Goal: Book appointment/travel/reservation

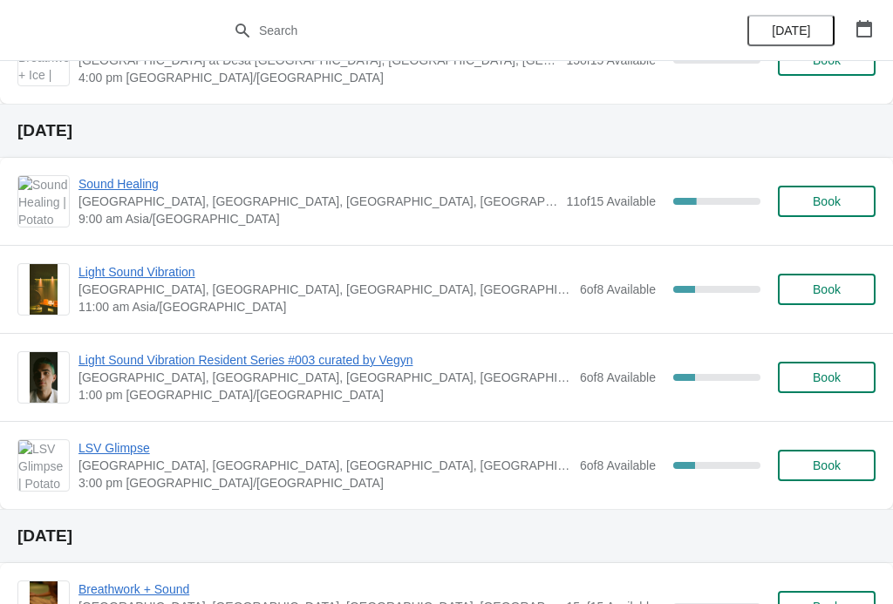
scroll to position [1086, 0]
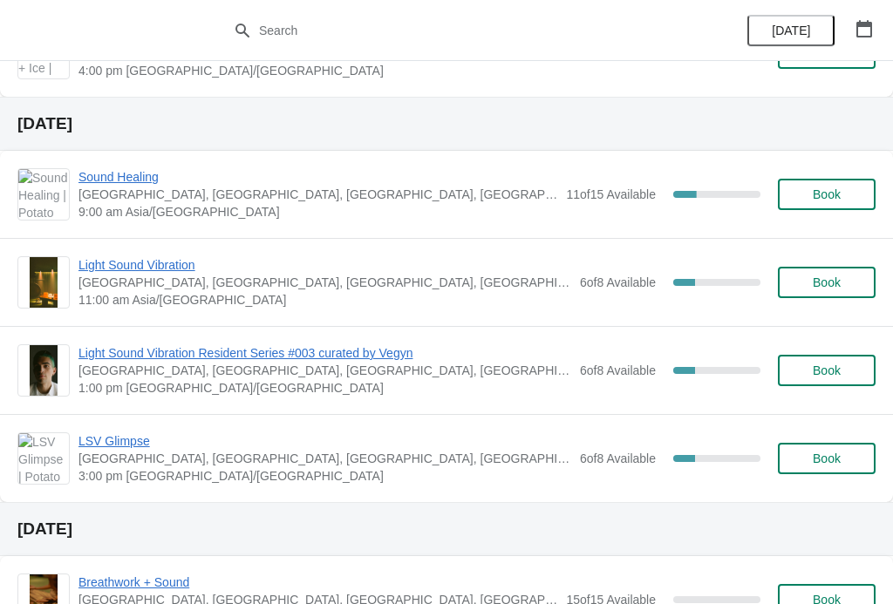
click at [121, 176] on span "Sound Healing" at bounding box center [317, 176] width 479 height 17
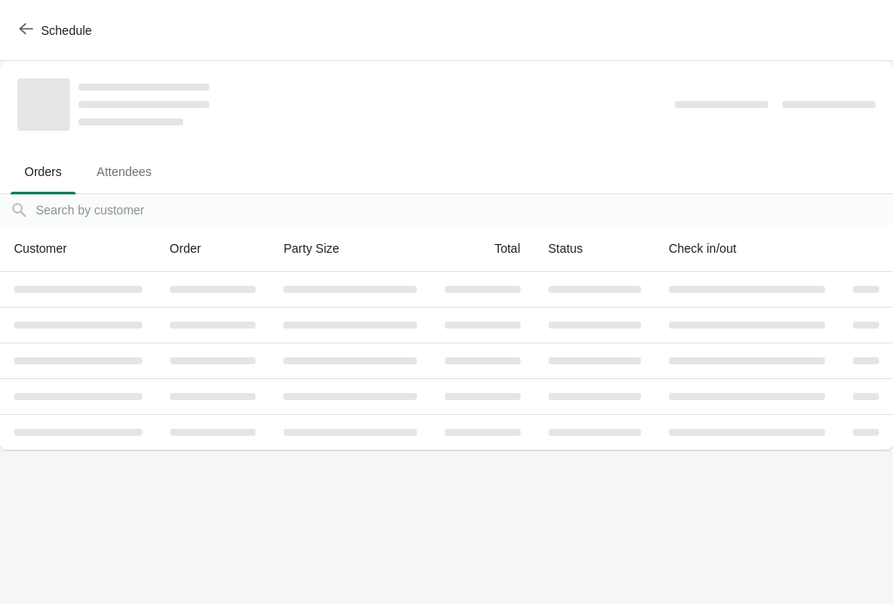
scroll to position [0, 0]
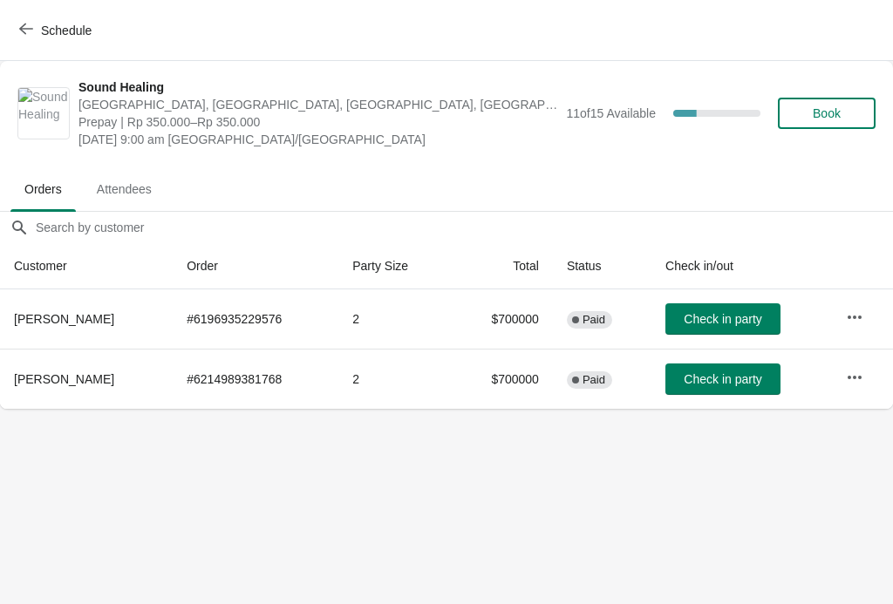
click at [62, 30] on span "Schedule" at bounding box center [66, 31] width 51 height 14
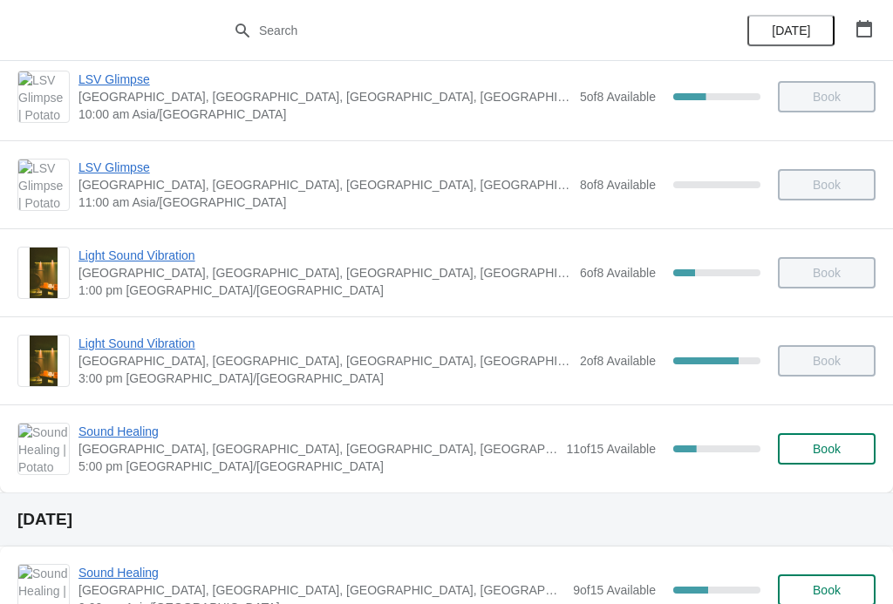
scroll to position [217, 0]
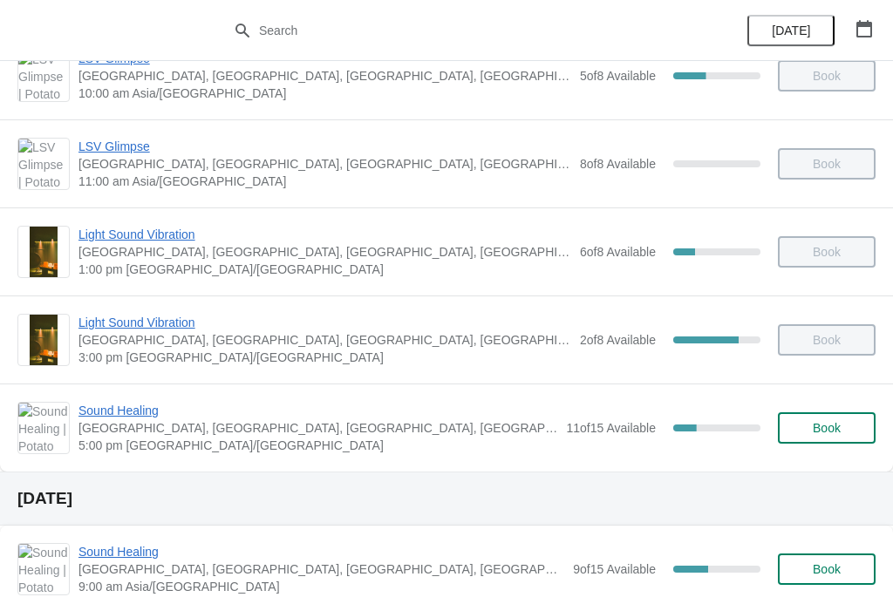
click at [146, 403] on span "Sound Healing" at bounding box center [317, 410] width 479 height 17
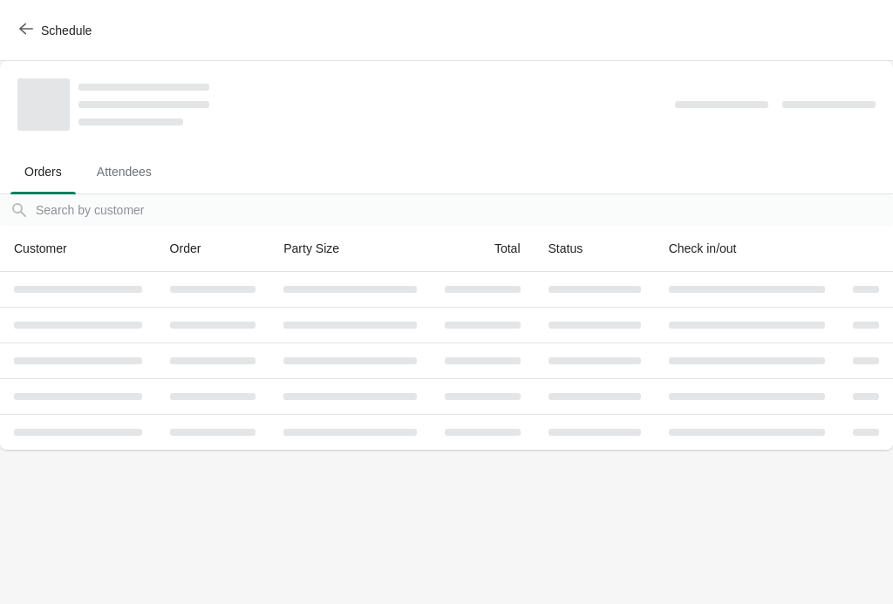
scroll to position [0, 0]
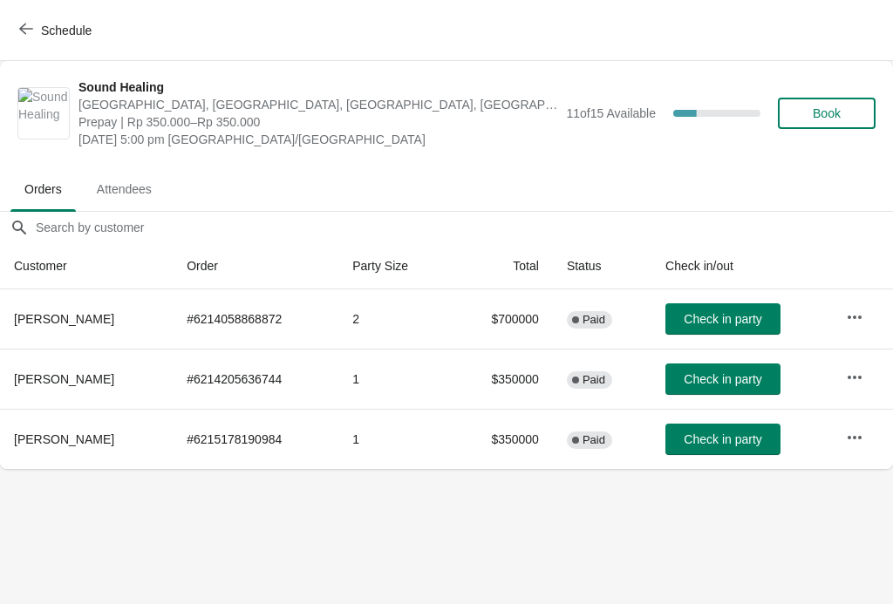
click at [732, 324] on span "Check in party" at bounding box center [723, 319] width 78 height 14
click at [730, 310] on button "Check in party" at bounding box center [722, 318] width 115 height 31
click at [730, 321] on span "Check in party" at bounding box center [723, 319] width 78 height 14
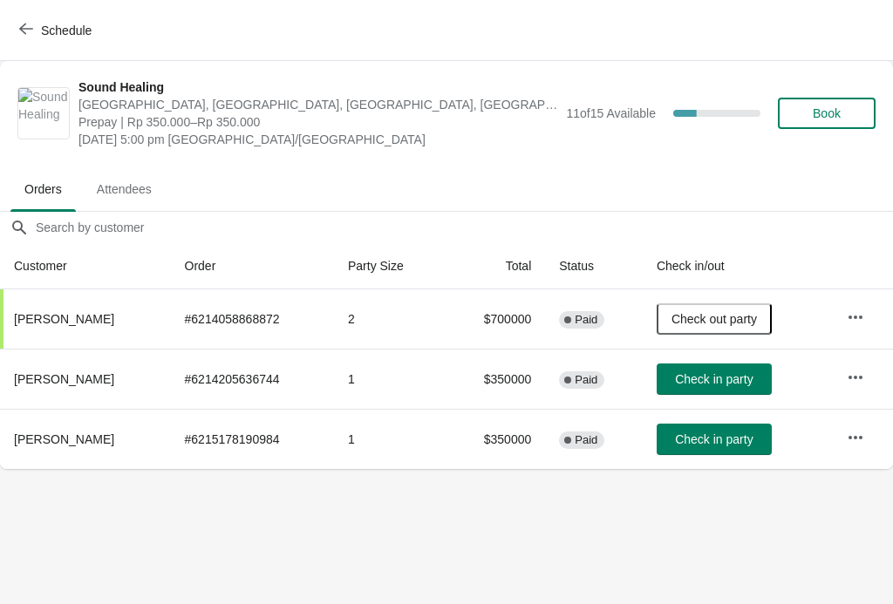
click at [834, 112] on span "Book" at bounding box center [827, 113] width 28 height 14
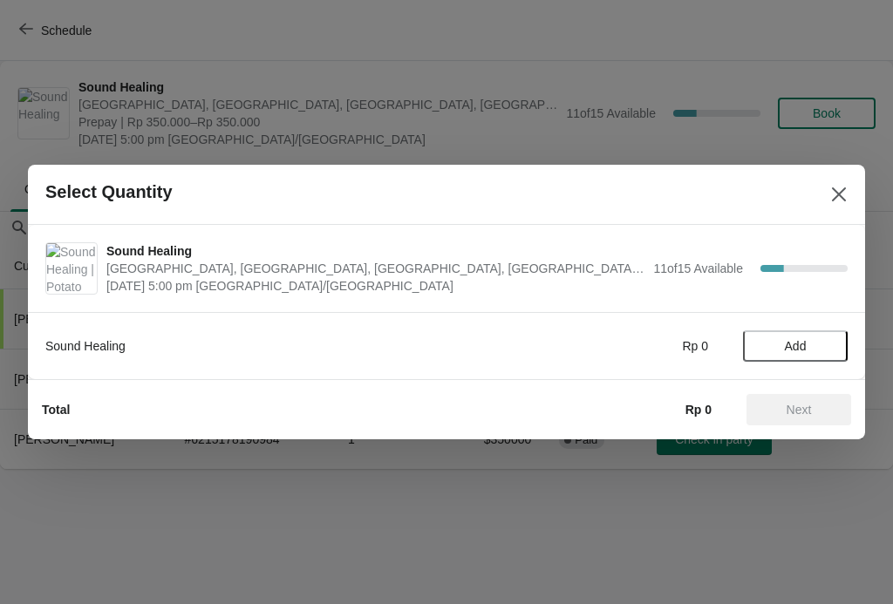
click at [800, 339] on span "Add" at bounding box center [796, 346] width 22 height 14
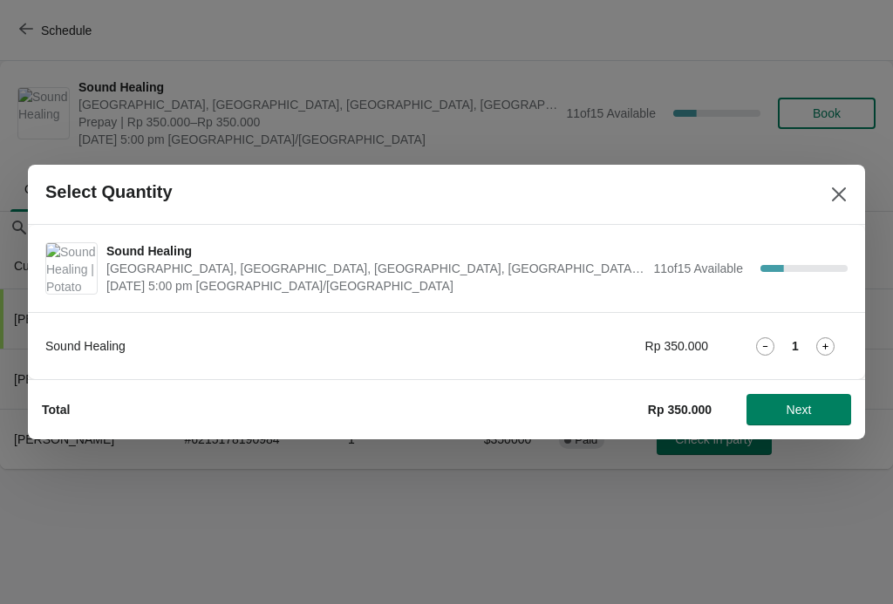
click at [827, 344] on icon at bounding box center [825, 346] width 18 height 18
click at [826, 344] on icon at bounding box center [825, 346] width 18 height 18
click at [802, 409] on span "Next" at bounding box center [798, 410] width 25 height 14
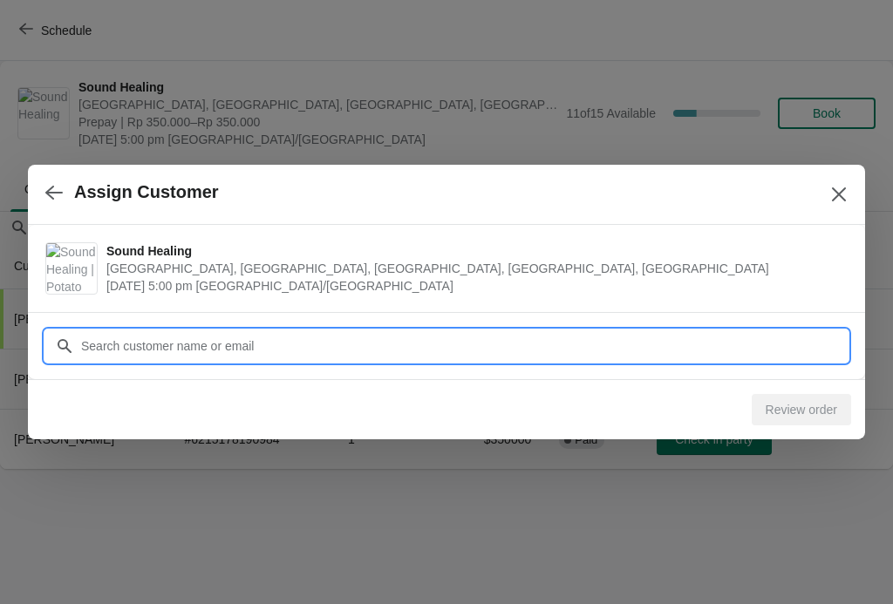
click at [611, 340] on input "Customer" at bounding box center [463, 345] width 767 height 31
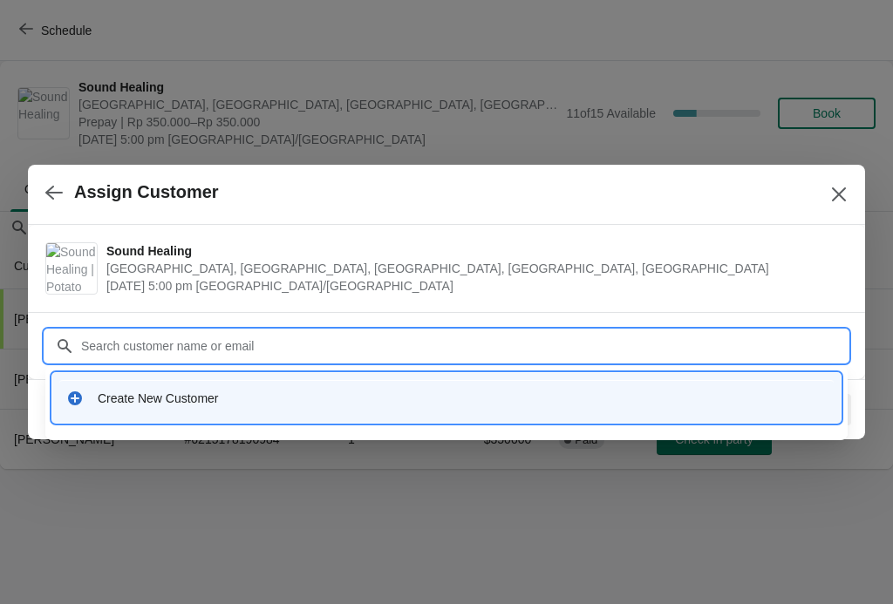
click at [101, 379] on div "Create New Customer" at bounding box center [446, 398] width 788 height 50
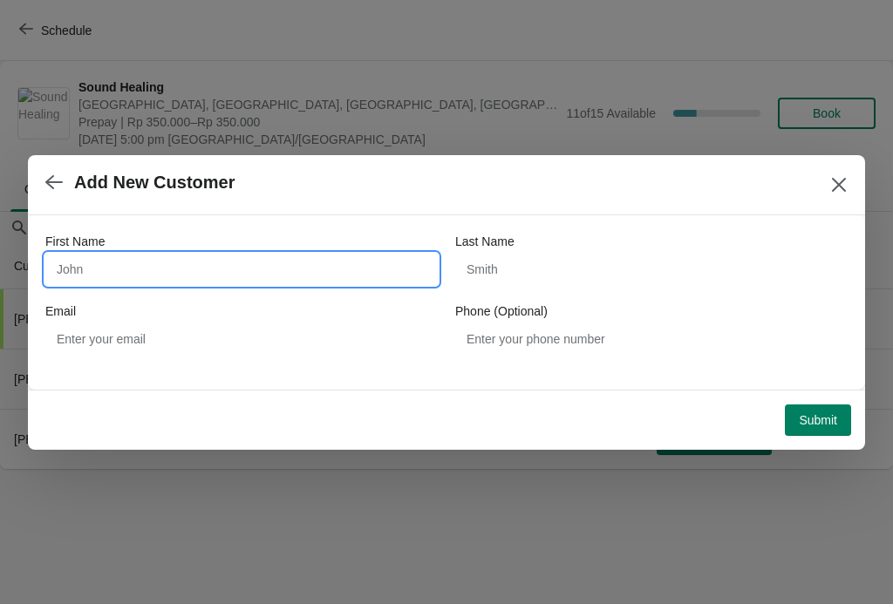
click at [284, 273] on input "First Name" at bounding box center [241, 269] width 392 height 31
type input "Ada"
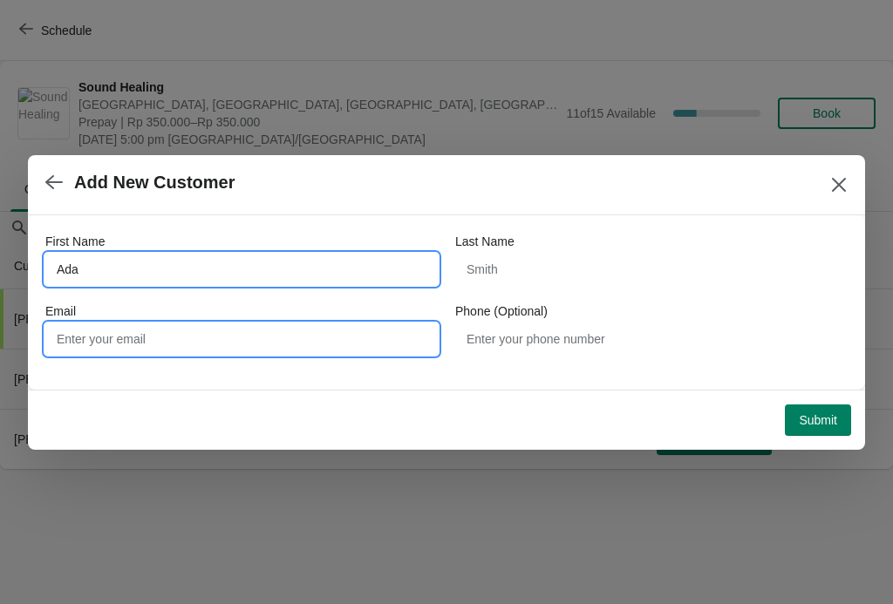
click at [88, 333] on input "Email" at bounding box center [241, 338] width 392 height 31
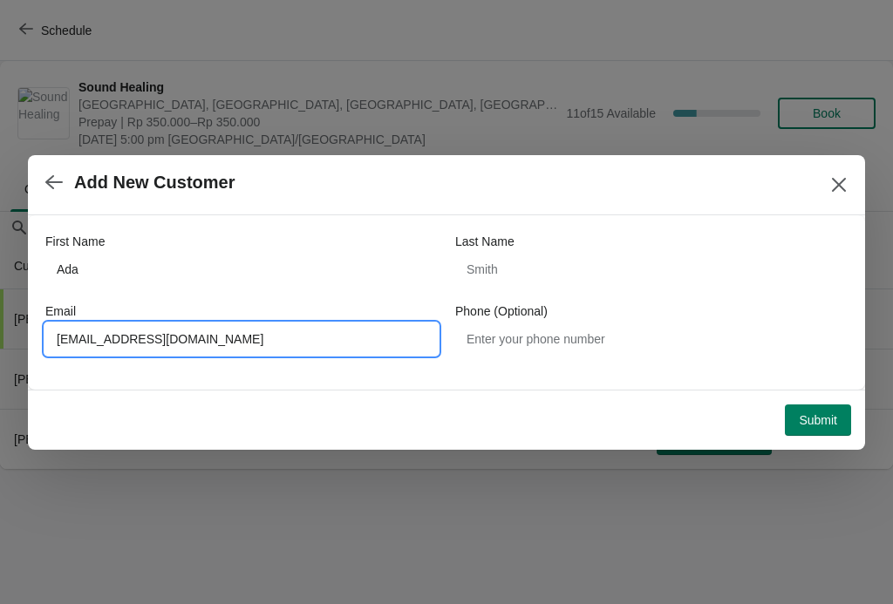
type input "[EMAIL_ADDRESS][DOMAIN_NAME]"
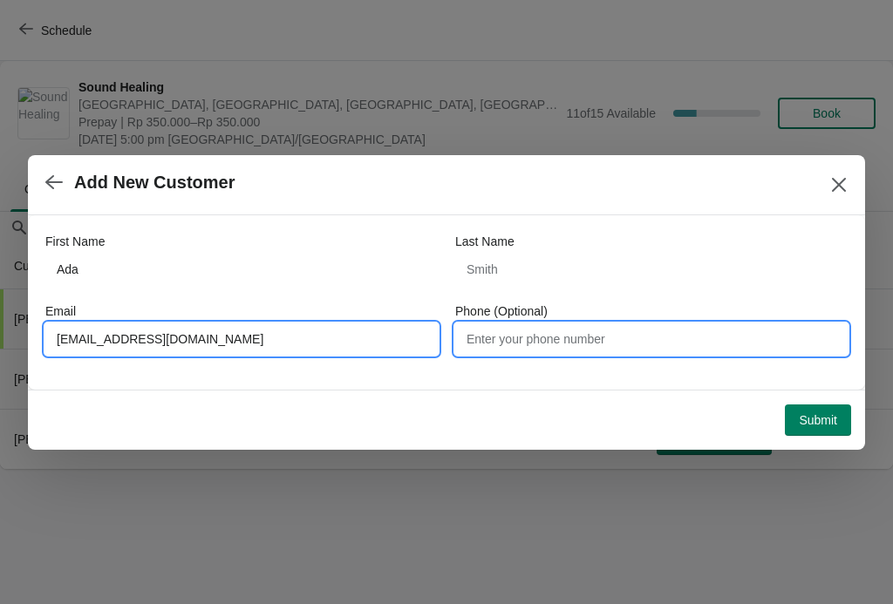
click at [546, 339] on input "Phone (Optional)" at bounding box center [651, 338] width 392 height 31
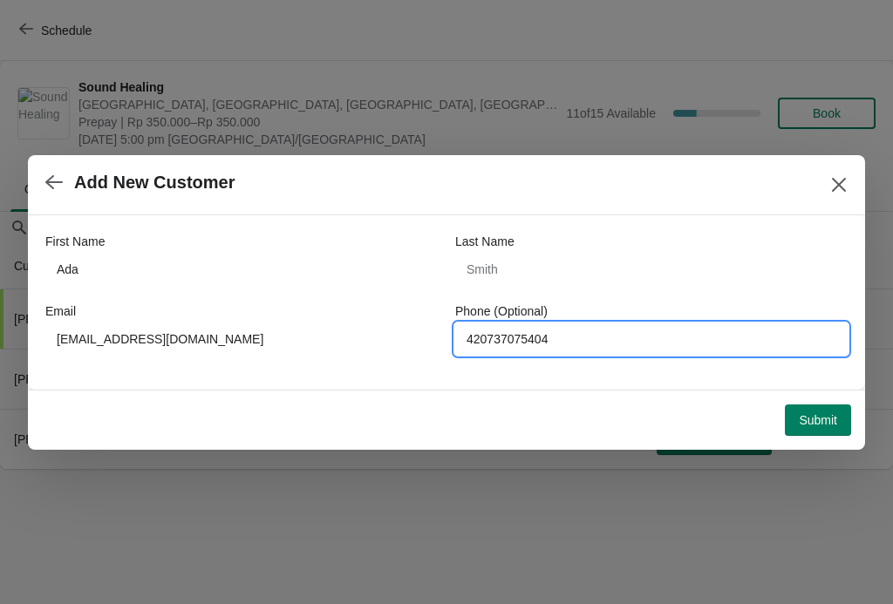
type input "420737075404"
click at [824, 419] on span "Submit" at bounding box center [818, 420] width 38 height 14
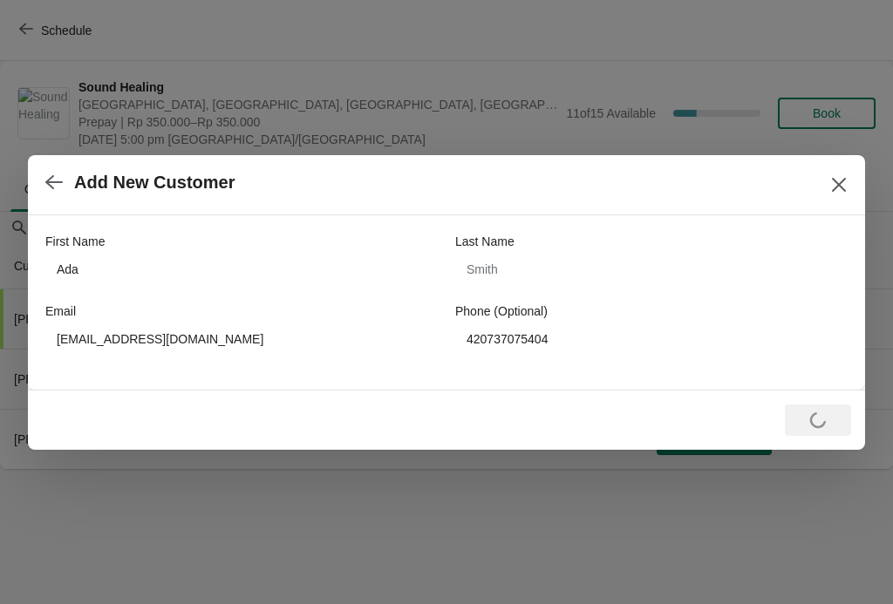
click at [834, 160] on div "Add New Customer" at bounding box center [446, 185] width 837 height 60
click at [835, 180] on icon "Close" at bounding box center [839, 184] width 14 height 14
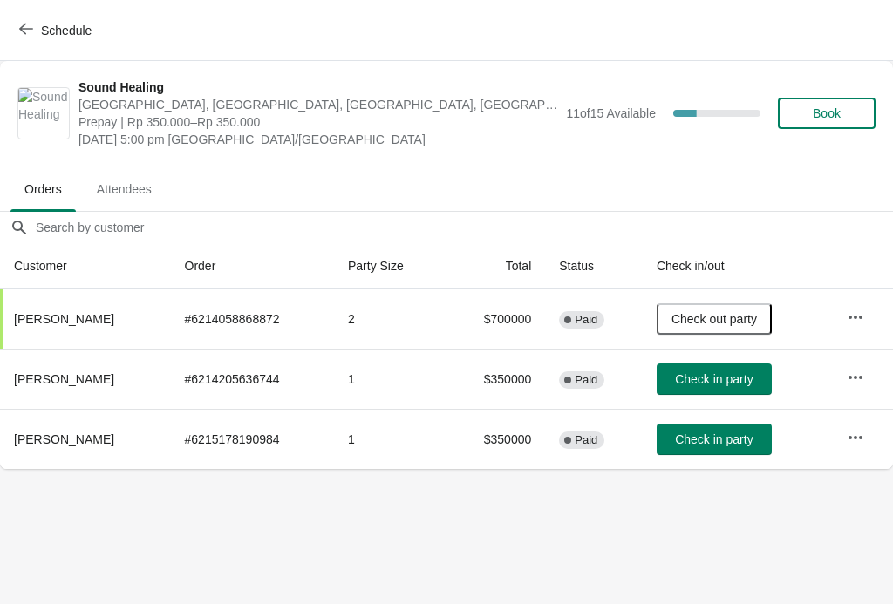
click at [737, 384] on span "Check in party" at bounding box center [714, 379] width 78 height 14
click at [725, 453] on button "Check in party" at bounding box center [714, 439] width 115 height 31
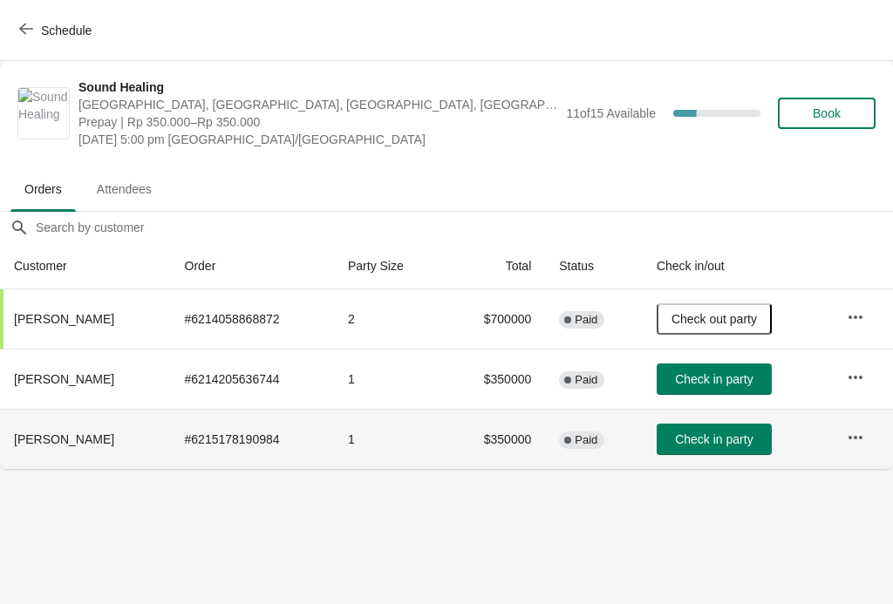
click at [734, 432] on span "Check in party" at bounding box center [714, 439] width 78 height 14
click at [732, 381] on span "Check in party" at bounding box center [714, 379] width 78 height 14
